Goal: Task Accomplishment & Management: Use online tool/utility

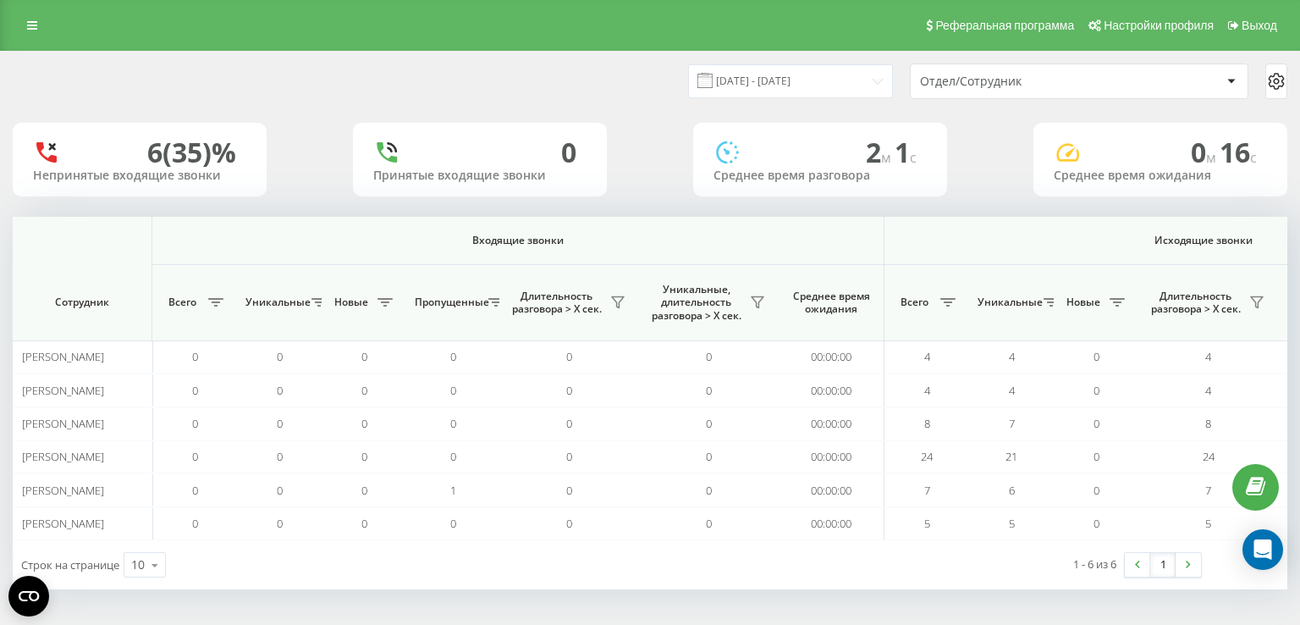
scroll to position [0, 901]
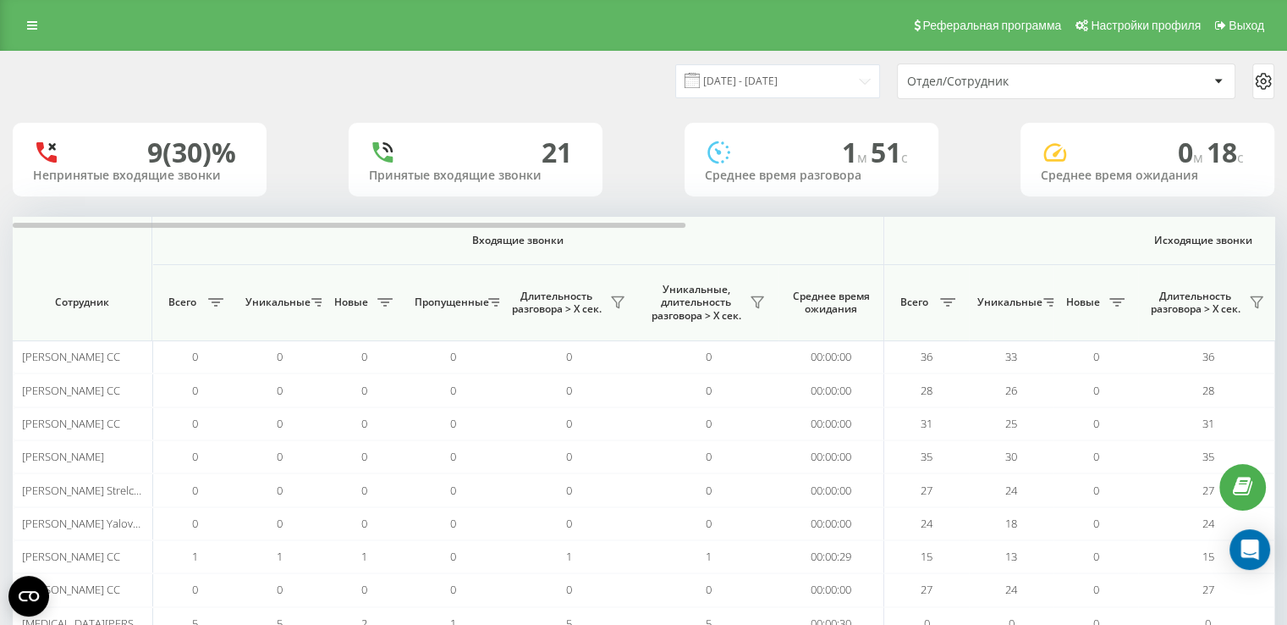
click at [938, 79] on div "Отдел/Сотрудник" at bounding box center [1008, 81] width 202 height 14
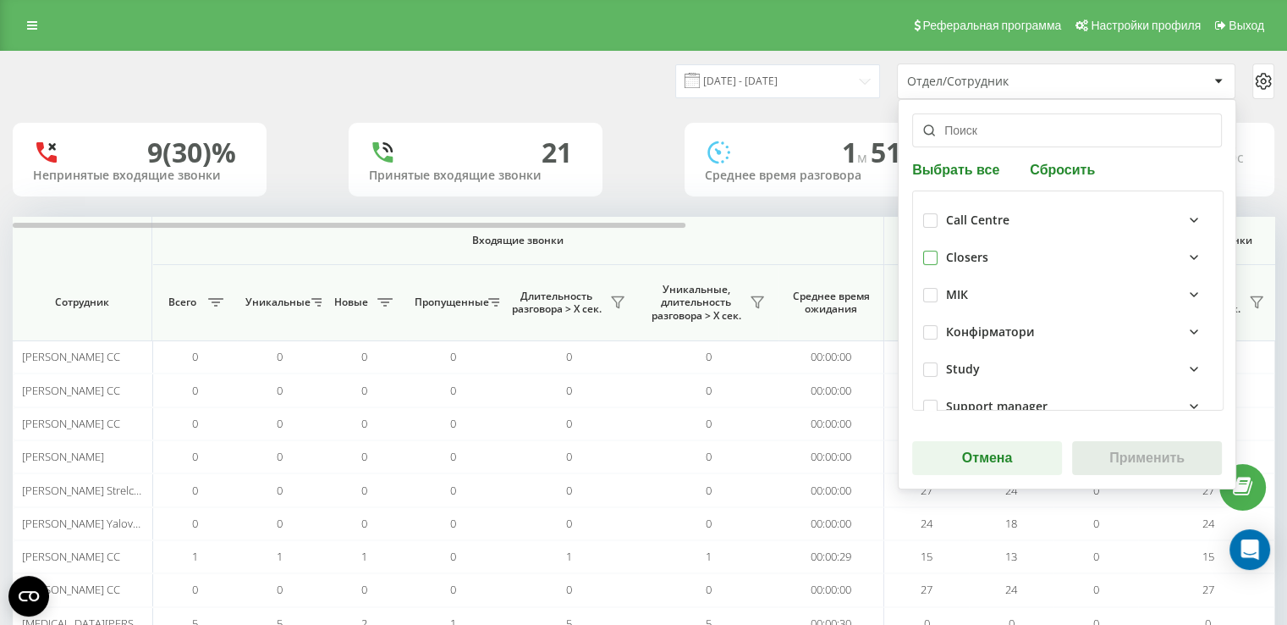
click at [928, 251] on label at bounding box center [930, 251] width 14 height 0
checkbox input "true"
click at [1119, 469] on button "Применить" at bounding box center [1147, 458] width 150 height 34
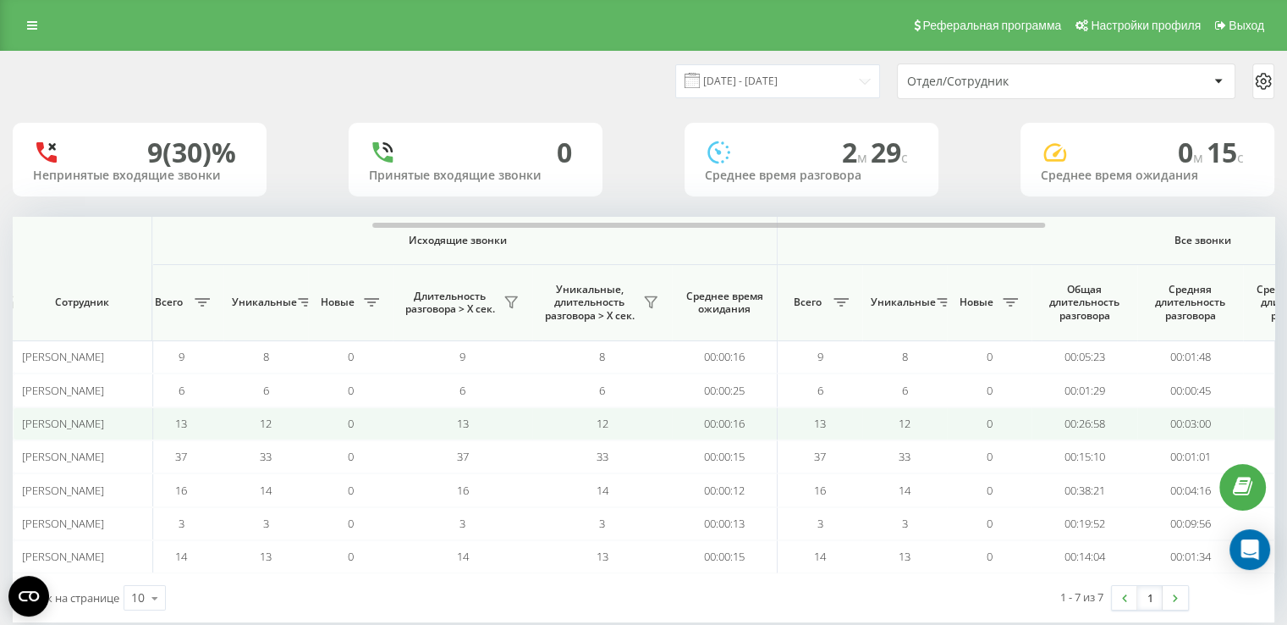
scroll to position [0, 797]
